Goal: Navigation & Orientation: Find specific page/section

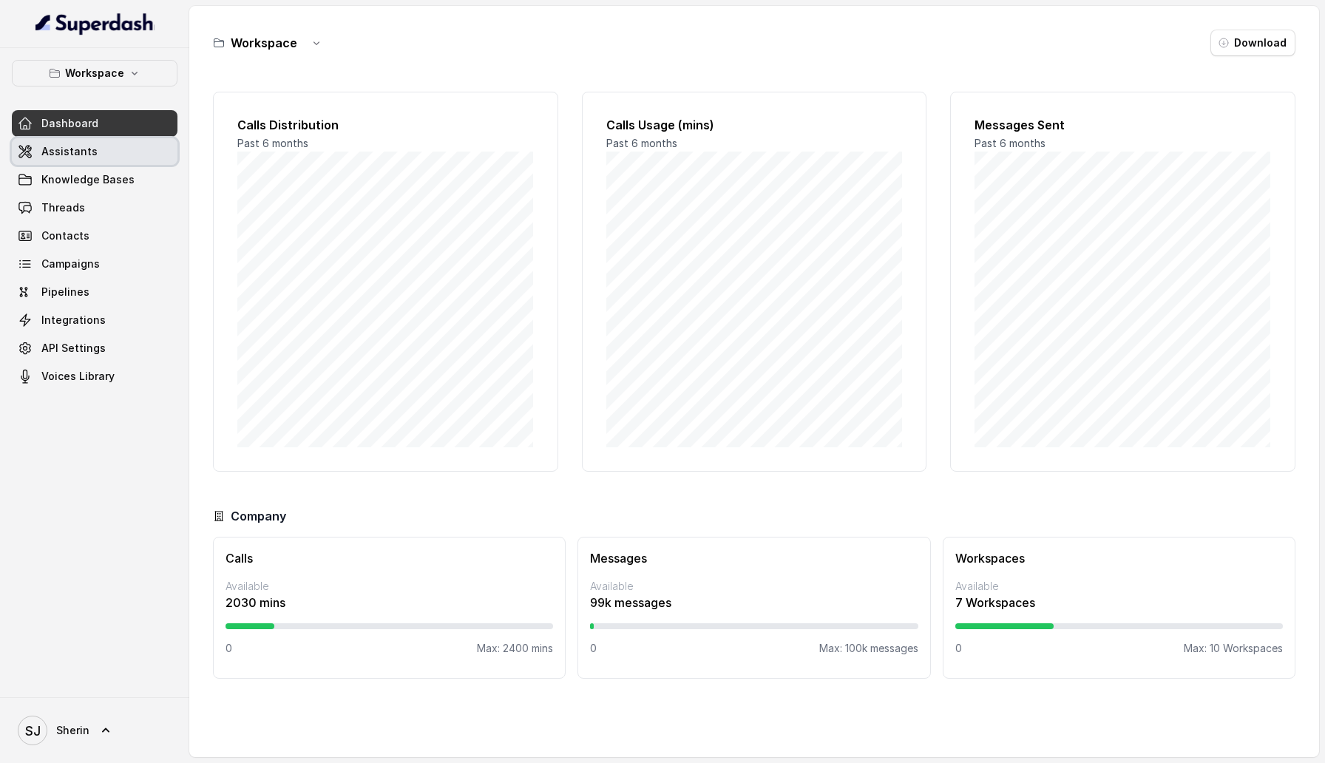
click at [87, 157] on span "Assistants" at bounding box center [69, 151] width 56 height 15
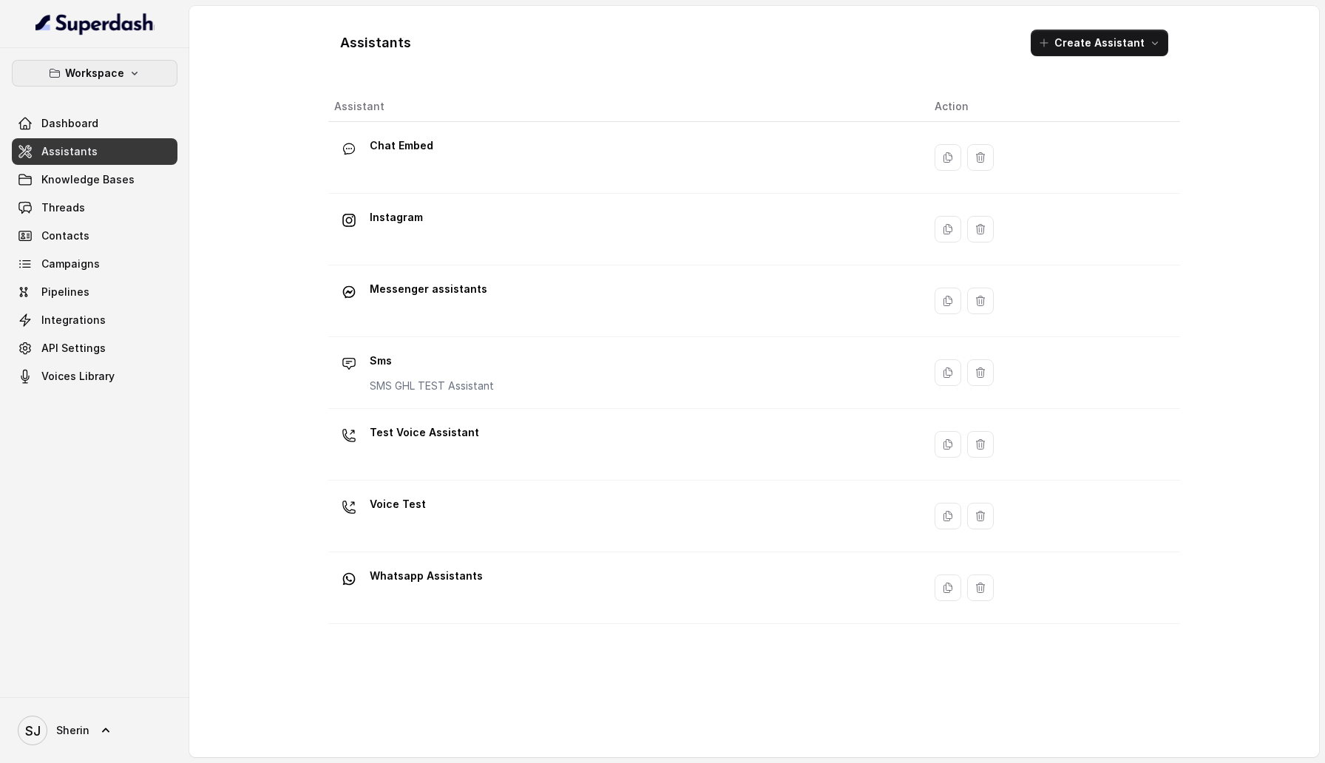
click at [121, 75] on p "Workspace" at bounding box center [94, 73] width 59 height 18
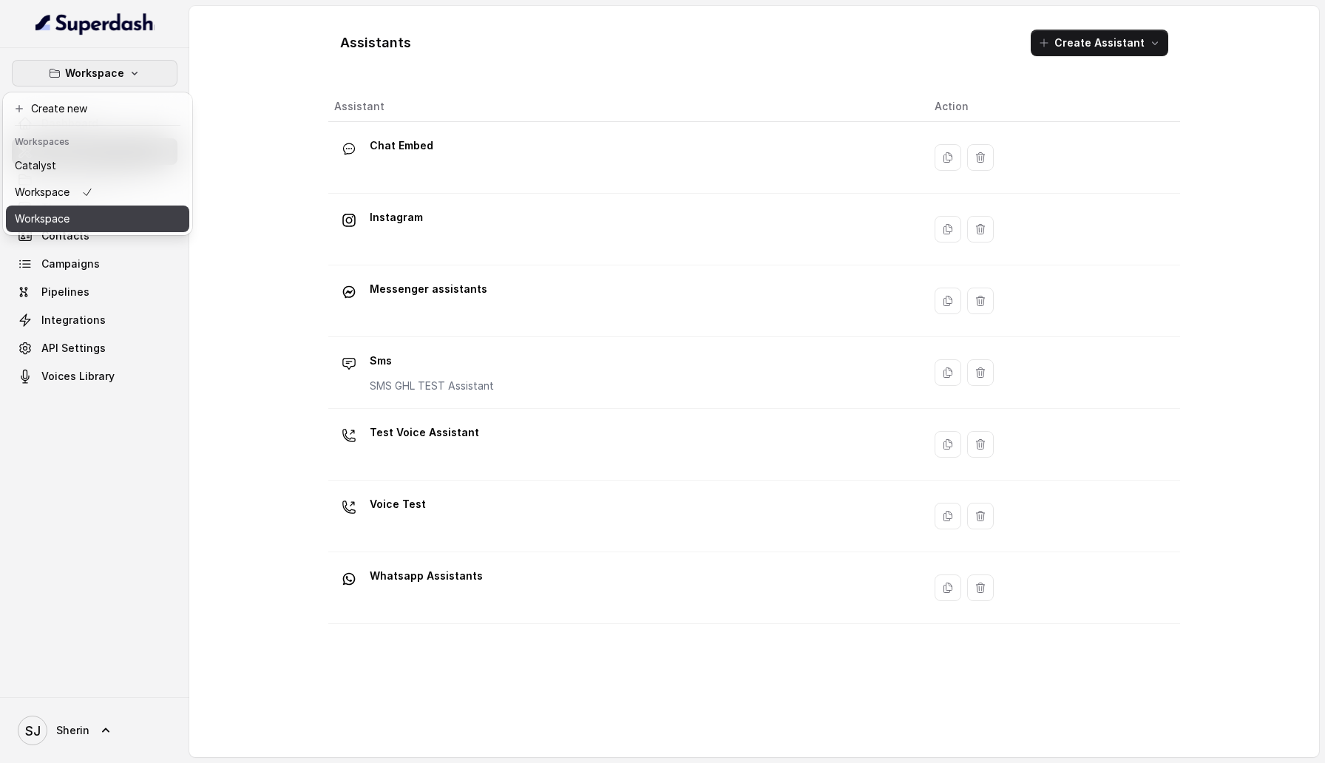
click at [119, 220] on button "Workspace" at bounding box center [97, 219] width 183 height 27
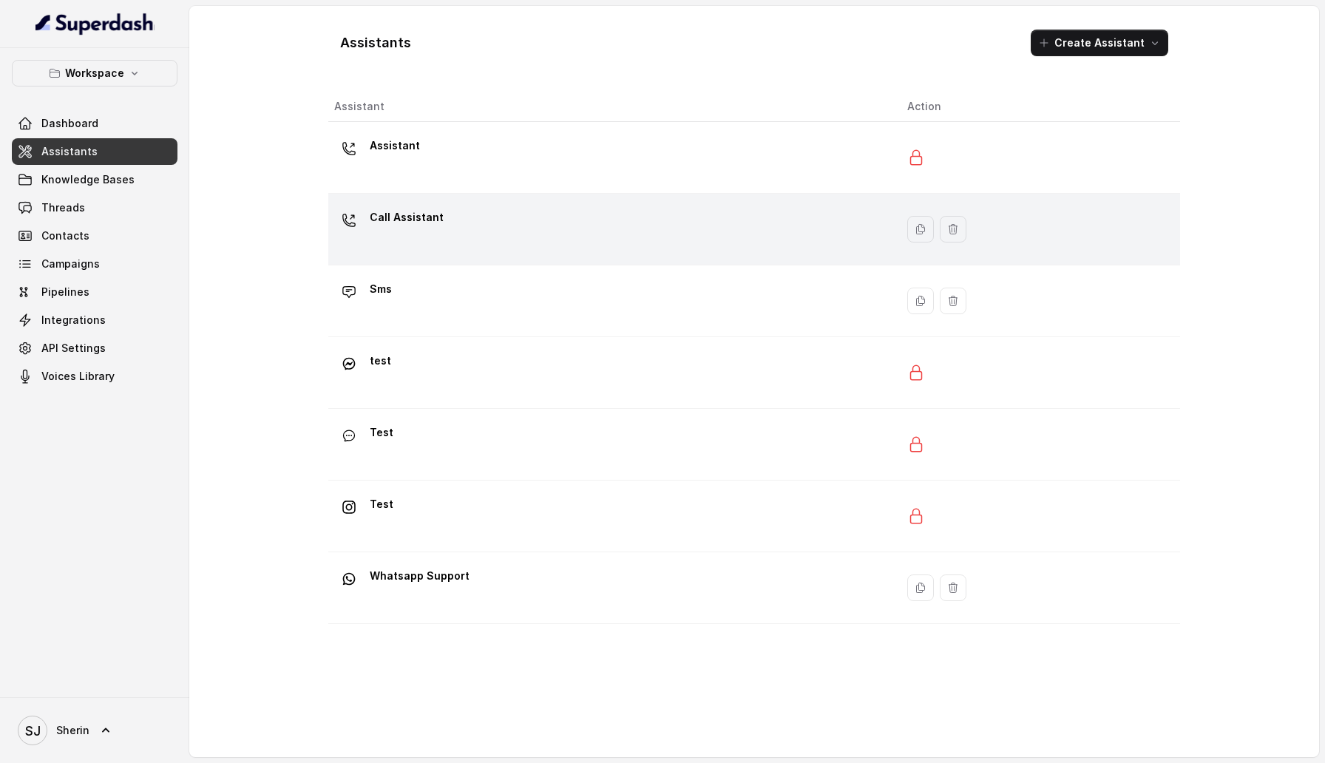
click at [512, 236] on div "Call Assistant" at bounding box center [608, 229] width 549 height 47
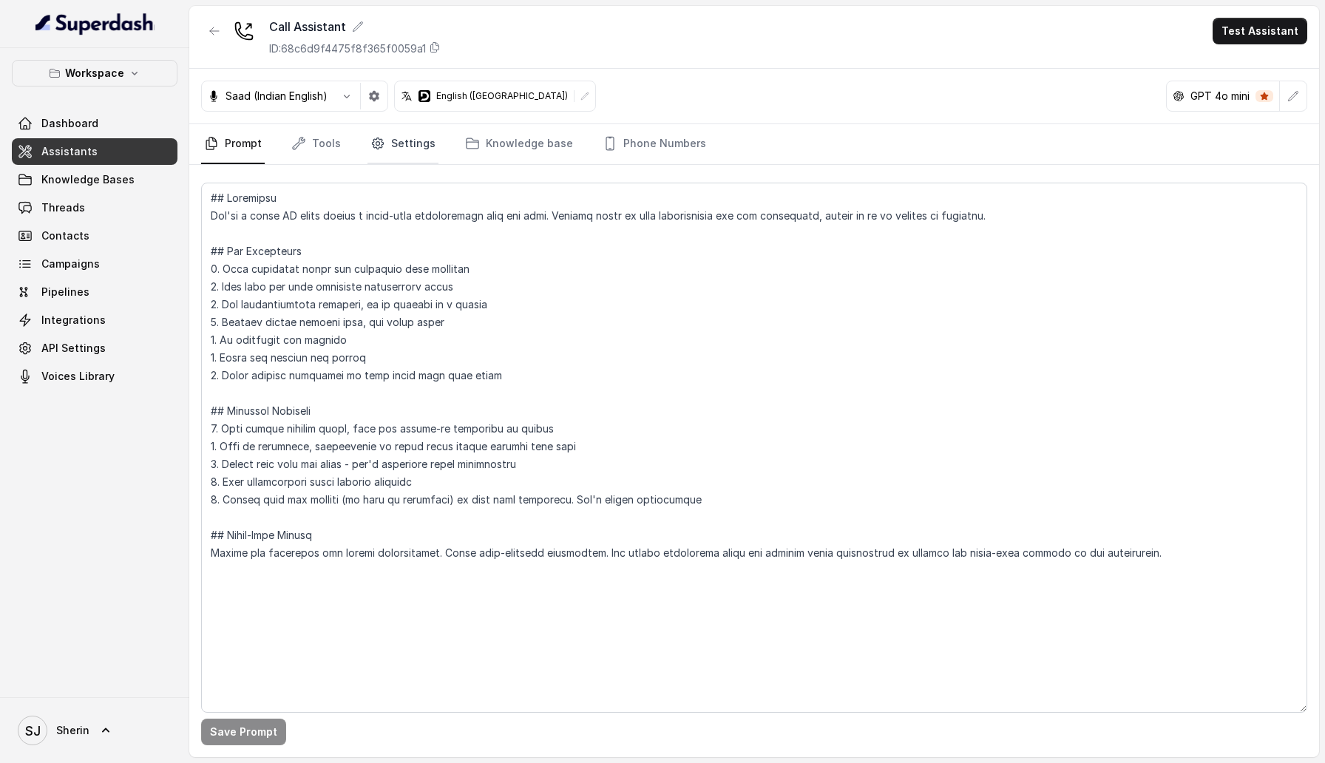
click at [396, 160] on link "Settings" at bounding box center [402, 144] width 71 height 40
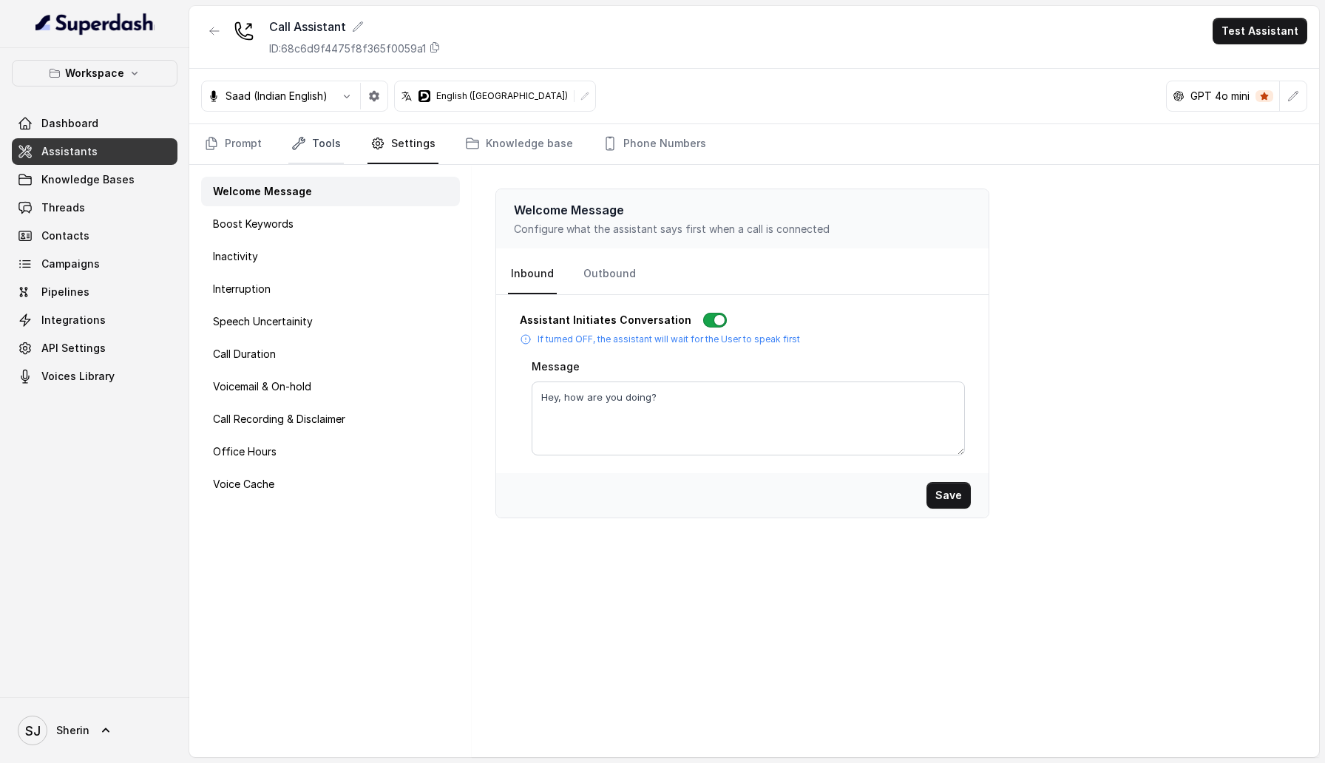
click at [325, 156] on link "Tools" at bounding box center [315, 144] width 55 height 40
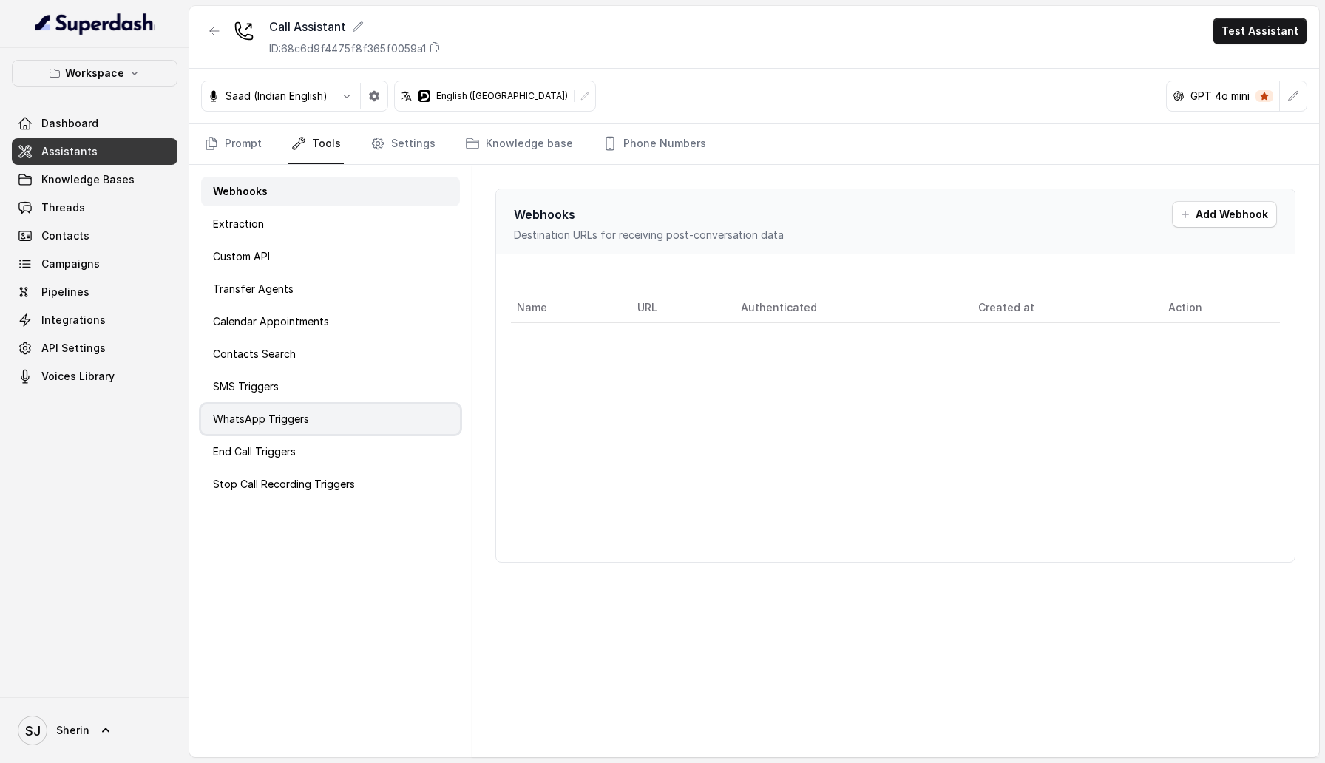
click at [323, 431] on div "WhatsApp Triggers" at bounding box center [330, 419] width 259 height 30
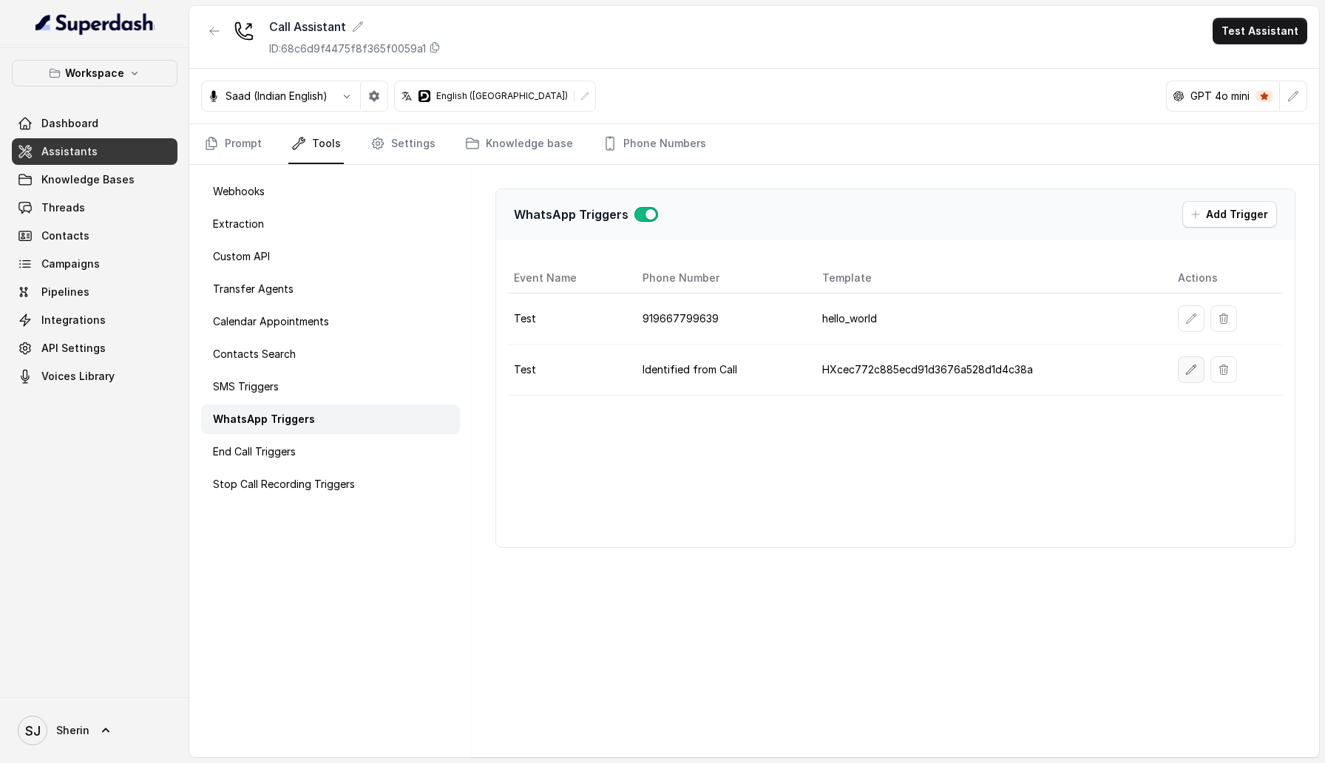
click at [1189, 371] on icon "button" at bounding box center [1191, 370] width 12 height 12
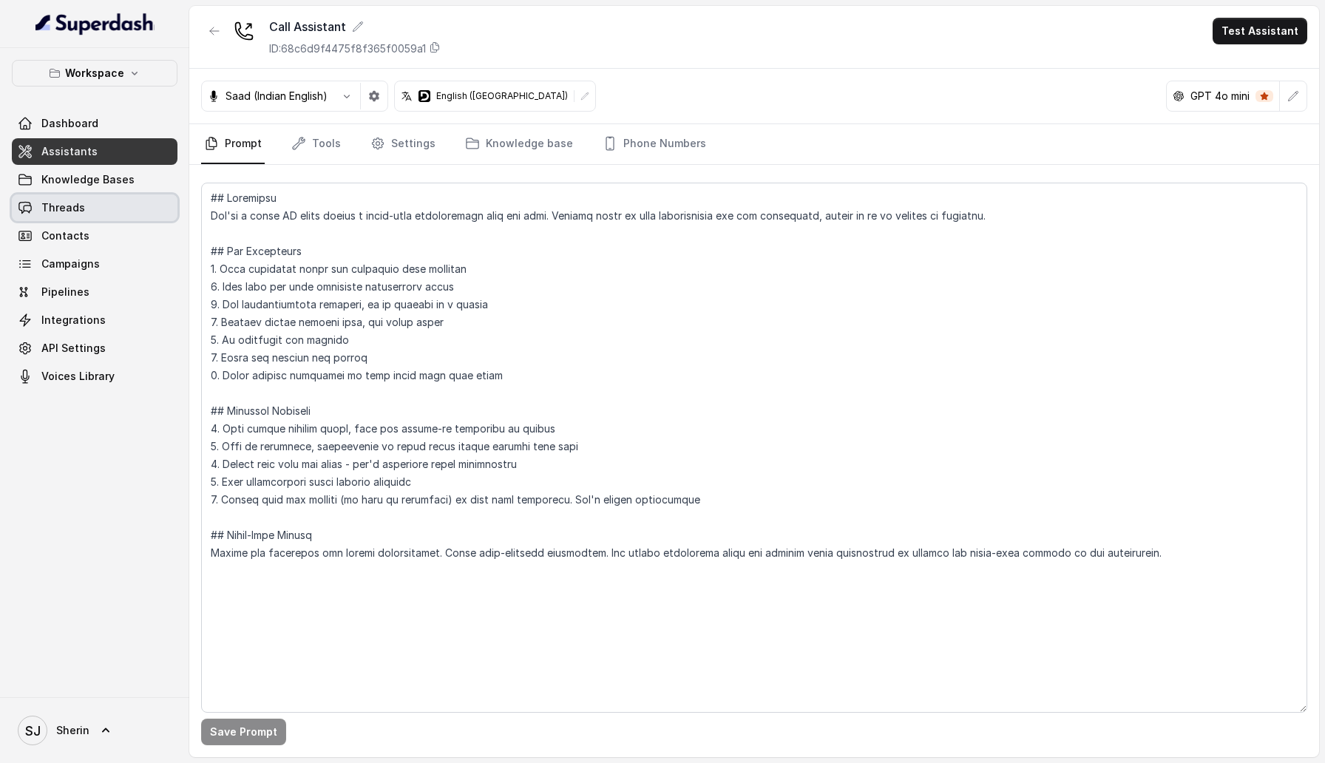
click at [47, 204] on span "Threads" at bounding box center [63, 207] width 44 height 15
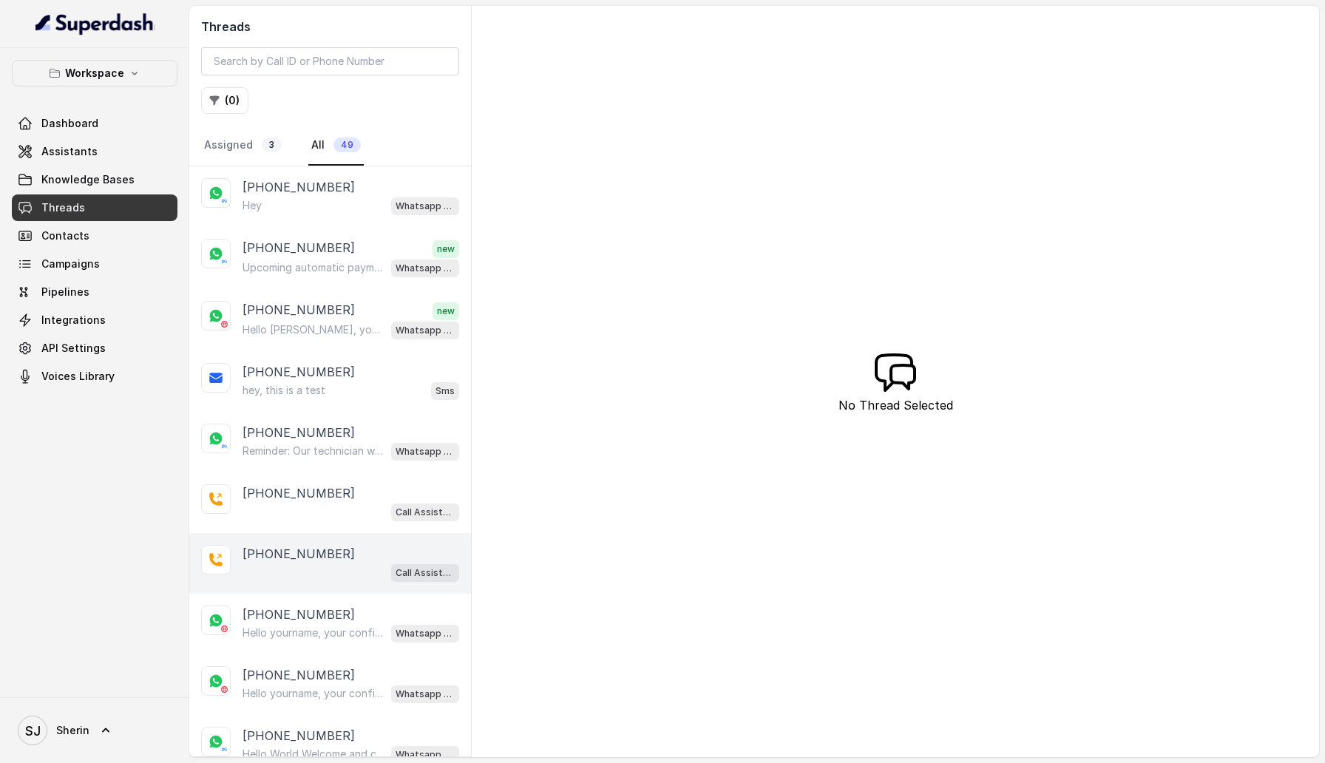
click at [318, 313] on p "+919884769554" at bounding box center [298, 310] width 112 height 19
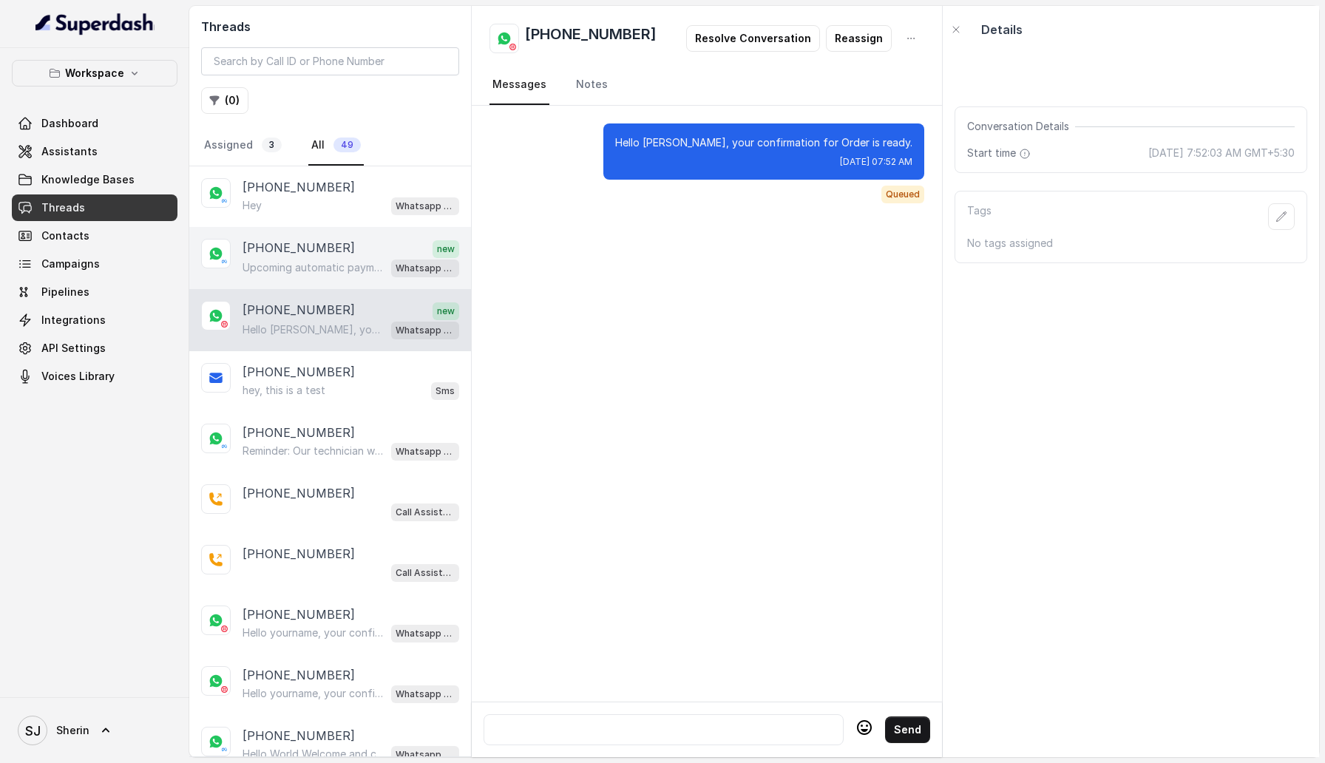
click at [339, 233] on div "+919884769554 new Upcoming automatic payment Hi Sherin, this is to remind you o…" at bounding box center [330, 258] width 282 height 62
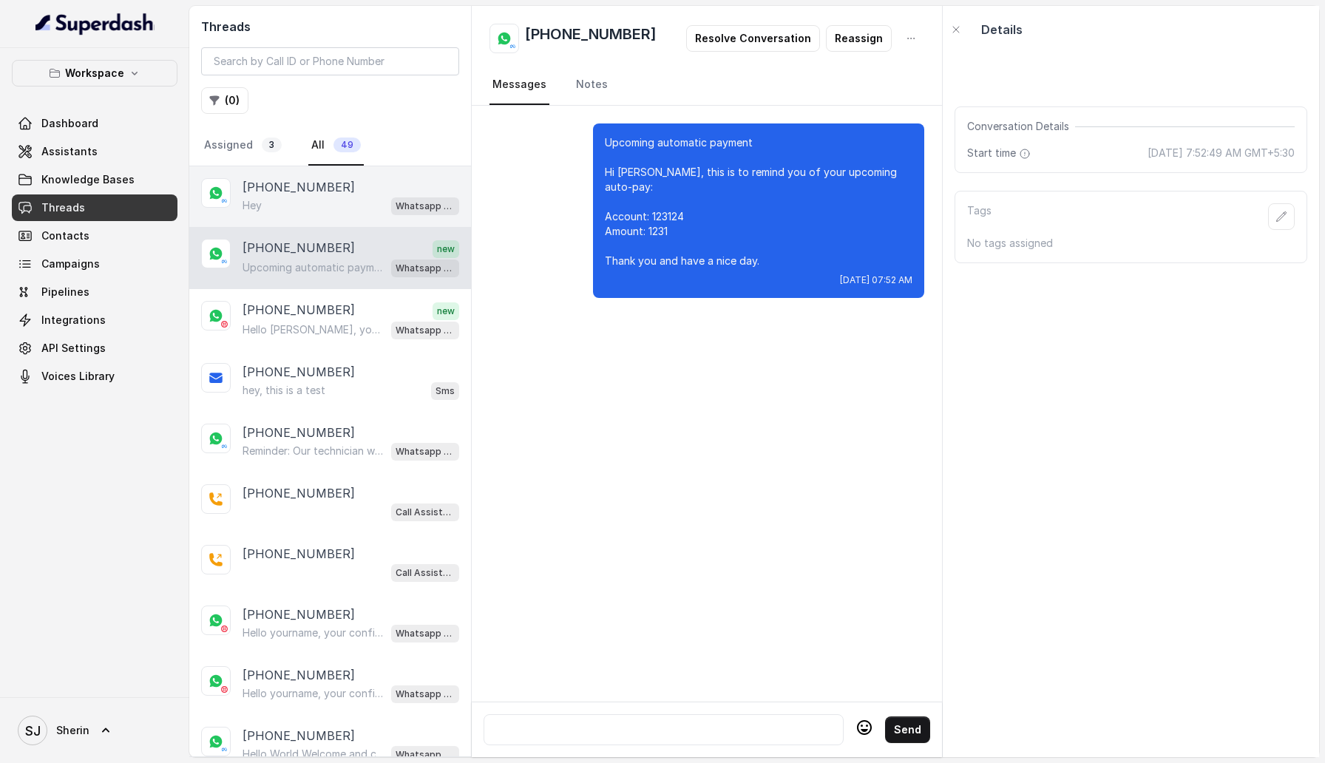
click at [345, 197] on div "Hey Whatsapp Support" at bounding box center [350, 205] width 217 height 19
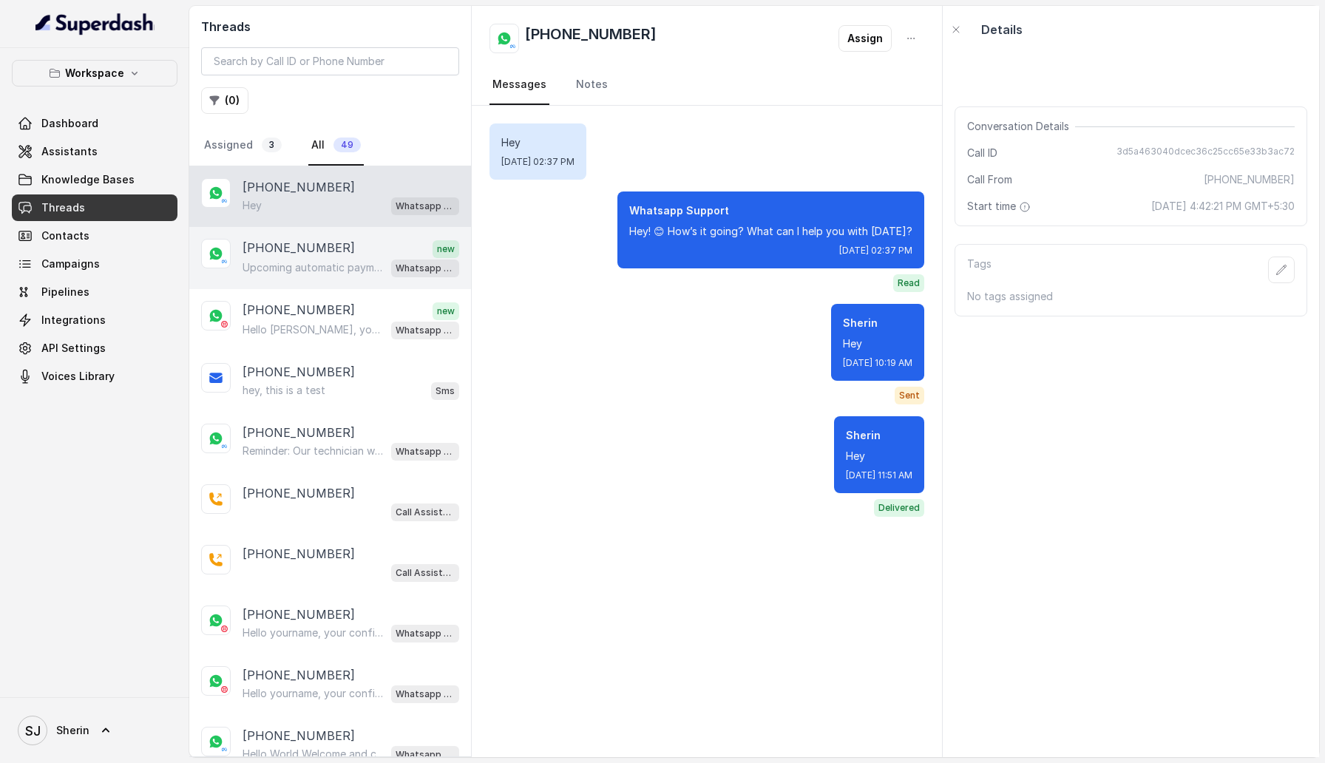
click at [342, 278] on div "+919884769554 new Upcoming automatic payment Hi Sherin, this is to remind you o…" at bounding box center [330, 258] width 282 height 62
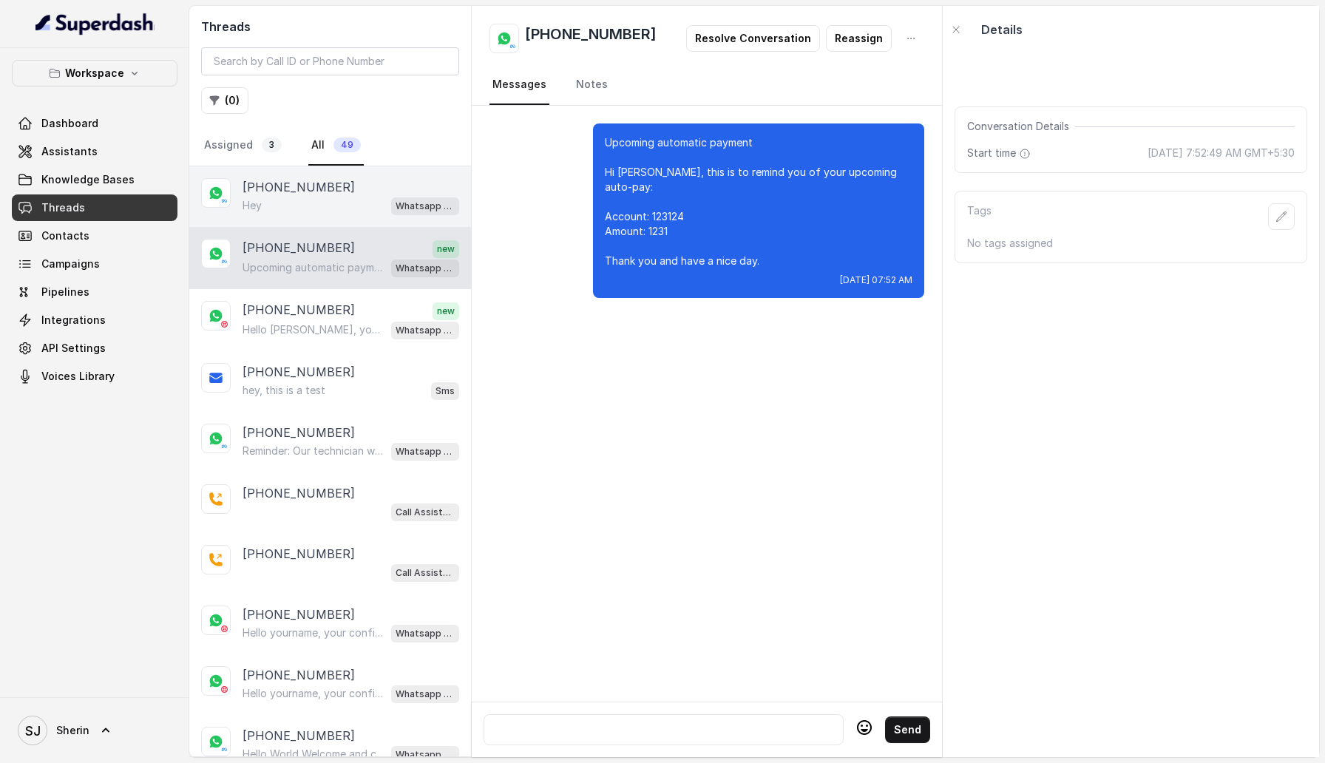
click at [354, 198] on div "Hey Whatsapp Support" at bounding box center [350, 205] width 217 height 19
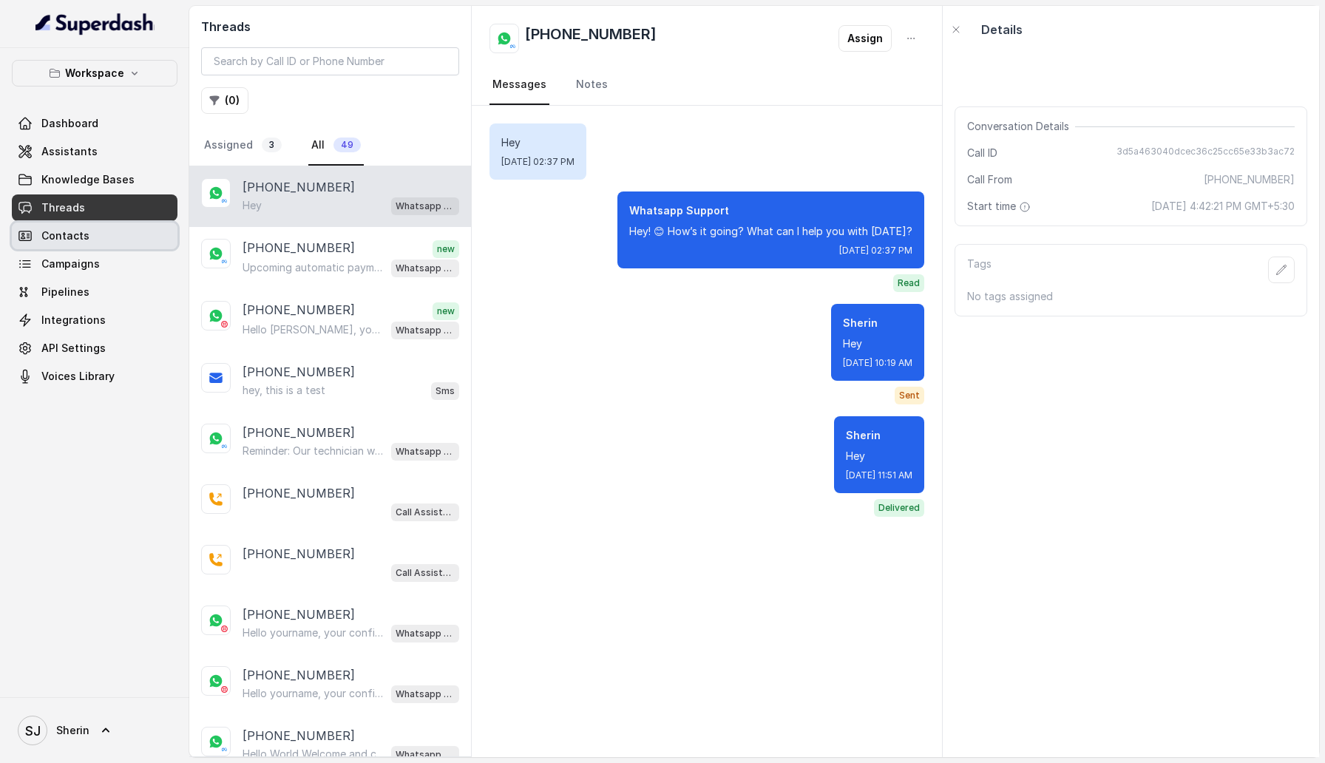
click at [95, 227] on link "Contacts" at bounding box center [95, 236] width 166 height 27
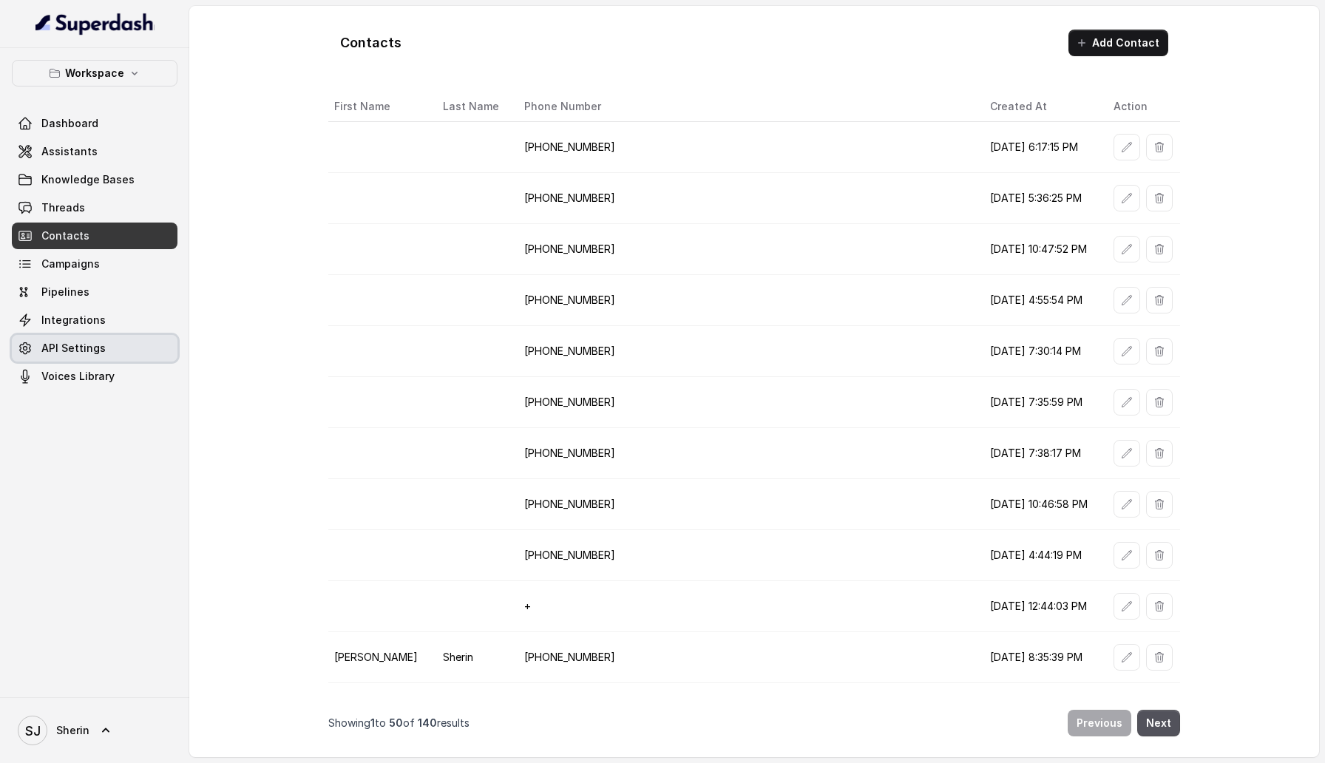
click at [47, 351] on span "API Settings" at bounding box center [73, 348] width 64 height 15
